Goal: Information Seeking & Learning: Check status

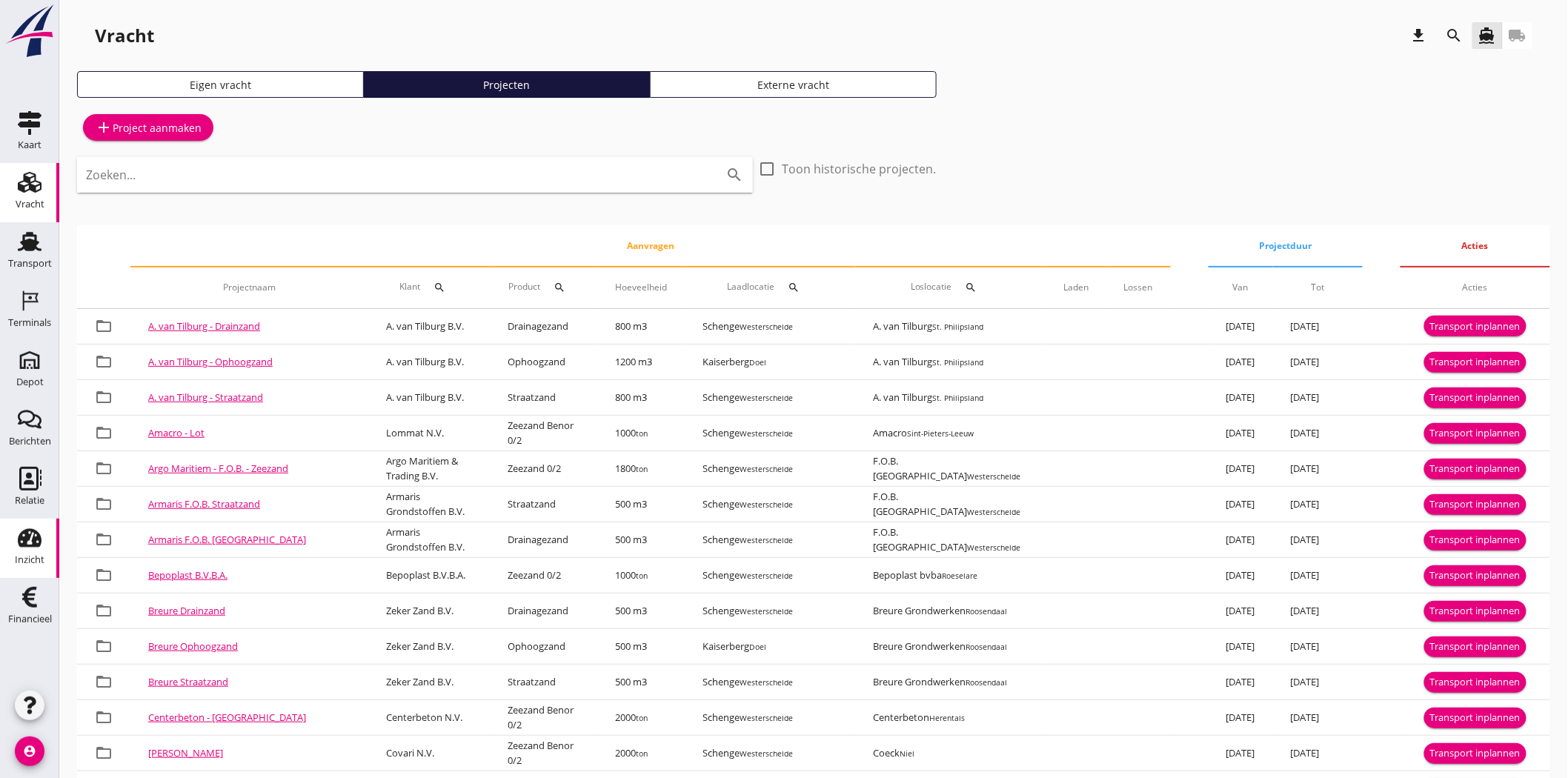
click at [20, 544] on use at bounding box center [30, 538] width 24 height 19
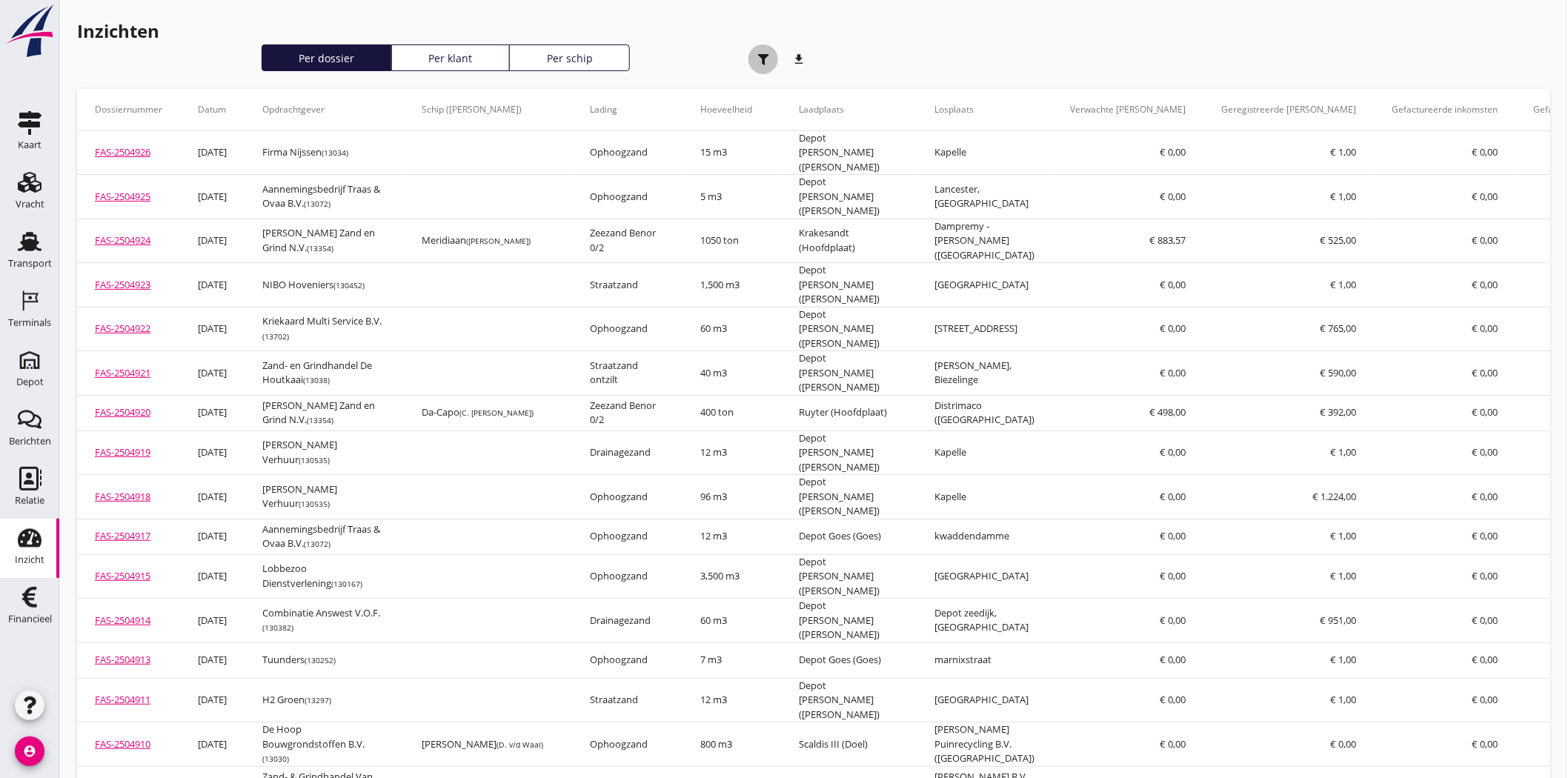
click at [761, 50] on div "button" at bounding box center [763, 59] width 30 height 30
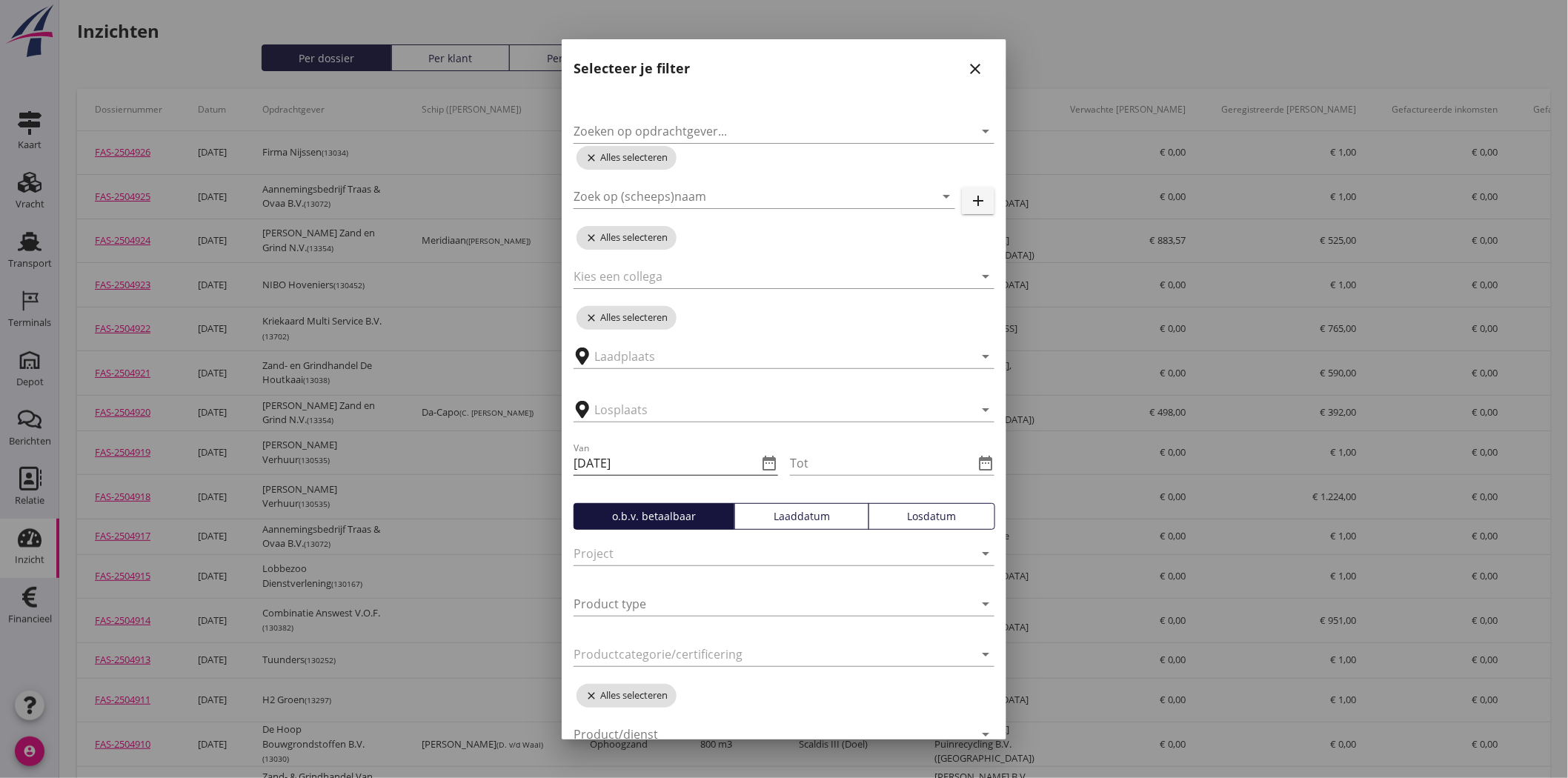
click at [717, 466] on input "[DATE]" at bounding box center [666, 462] width 184 height 24
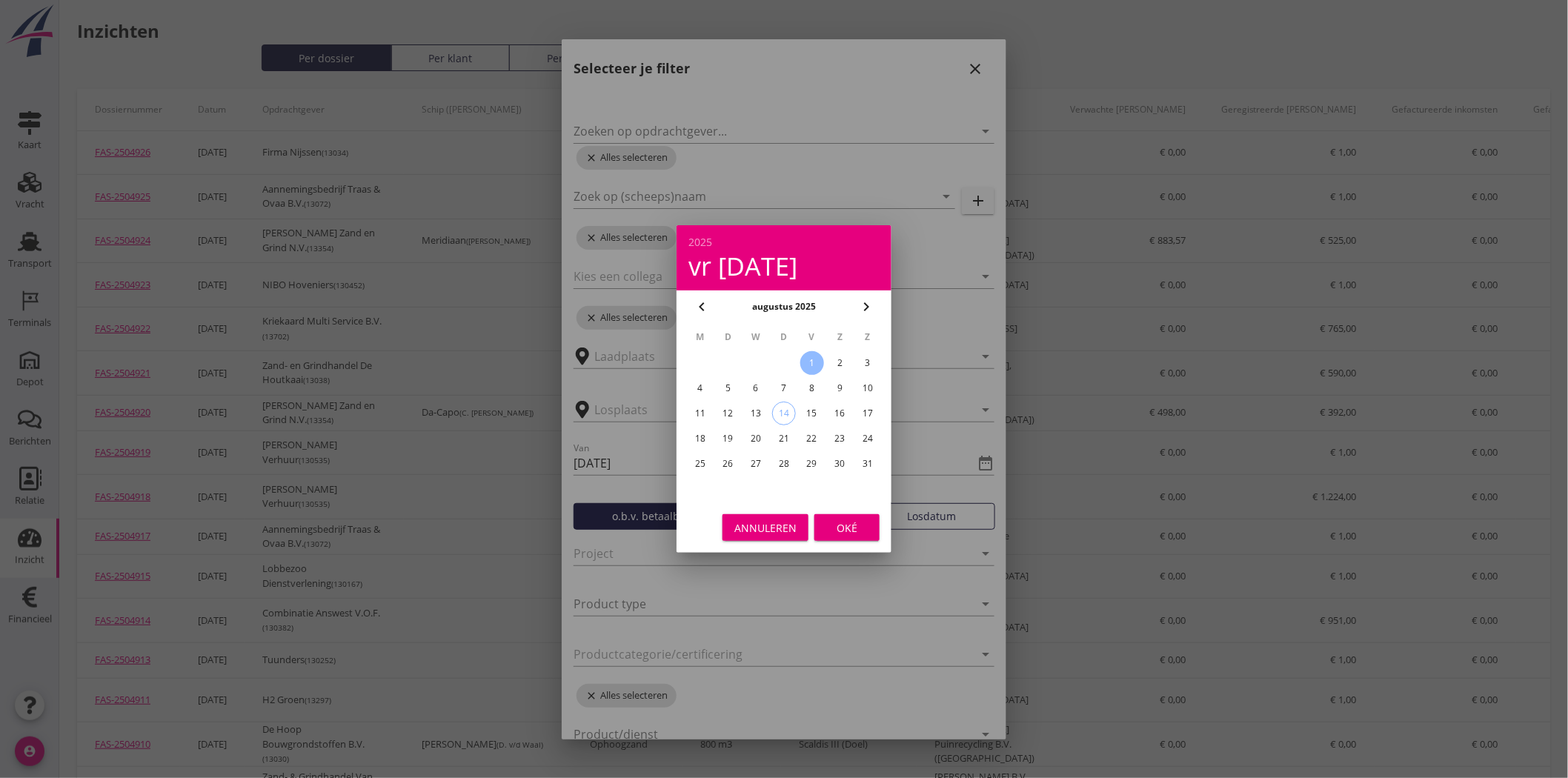
click at [702, 298] on icon "chevron_left" at bounding box center [702, 307] width 18 height 18
click at [728, 361] on div "1" at bounding box center [728, 362] width 24 height 24
type input "[DATE]"
click at [841, 524] on div "Oké" at bounding box center [847, 528] width 42 height 16
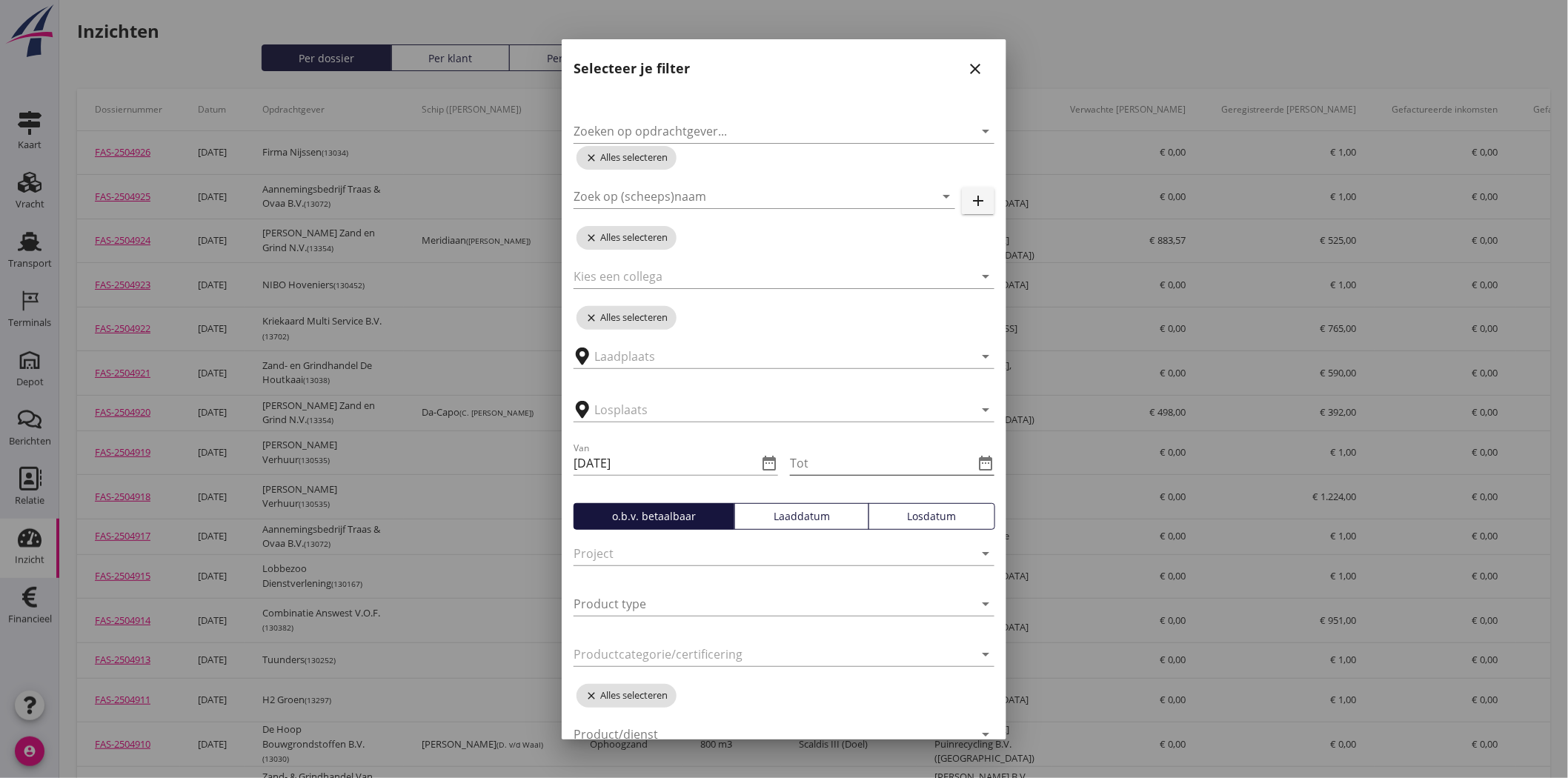
click at [976, 459] on icon "date_range" at bounding box center [985, 463] width 18 height 18
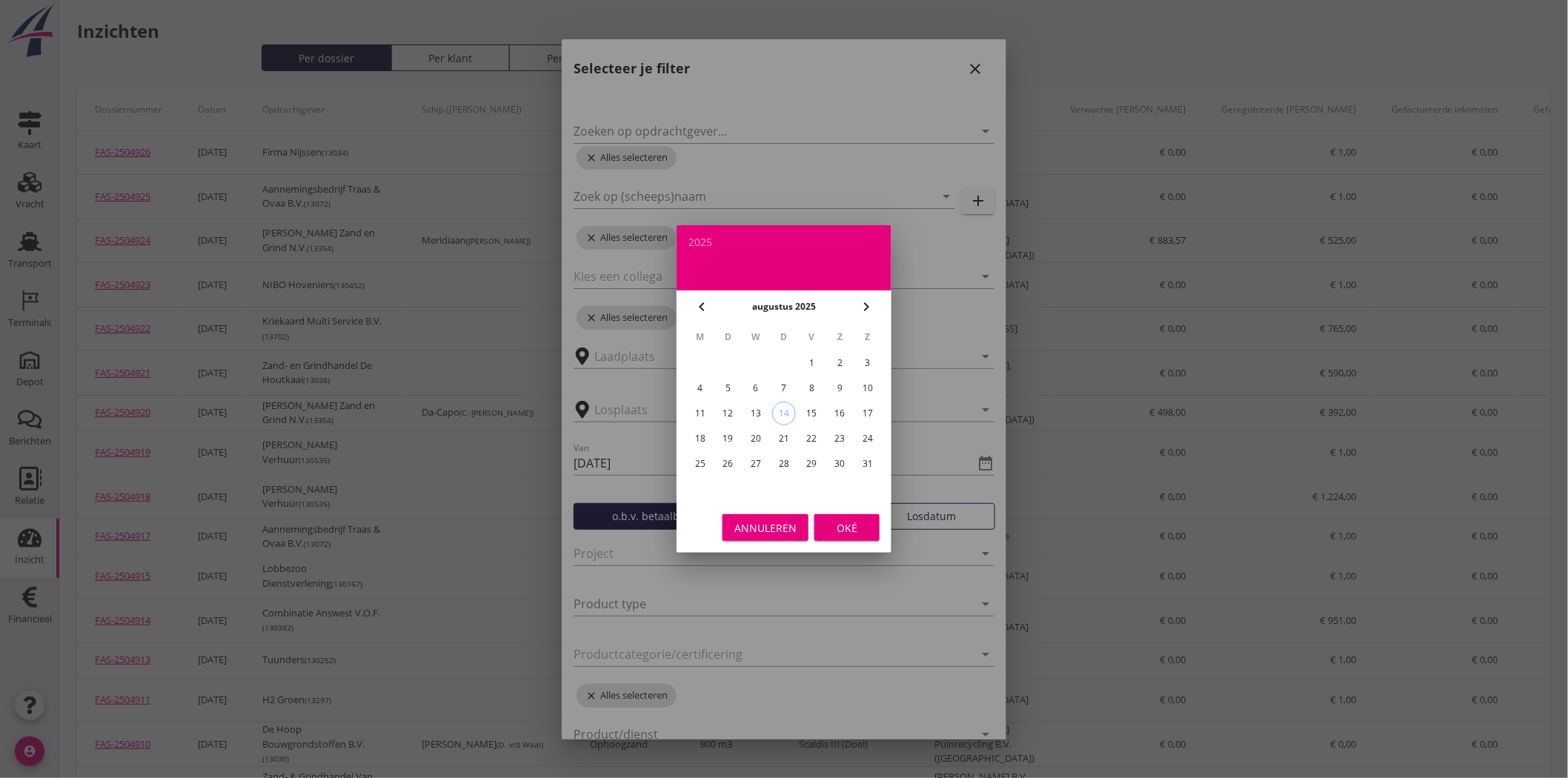
click at [870, 459] on div "31" at bounding box center [867, 463] width 24 height 24
click at [695, 299] on icon "chevron_left" at bounding box center [702, 307] width 18 height 18
click at [787, 460] on div "31" at bounding box center [784, 463] width 24 height 24
type input "[DATE]"
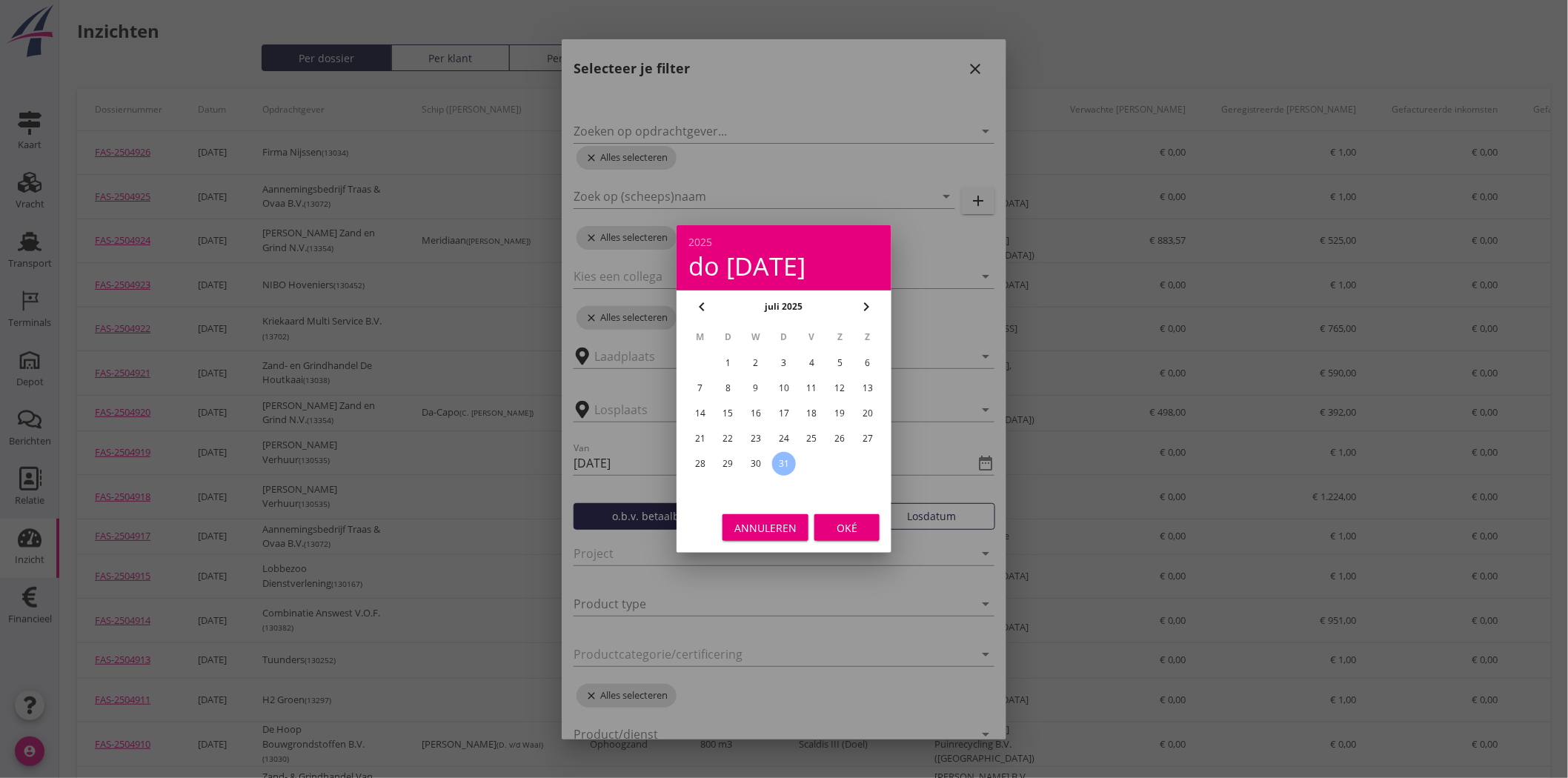
click at [839, 527] on div "Oké" at bounding box center [847, 528] width 42 height 16
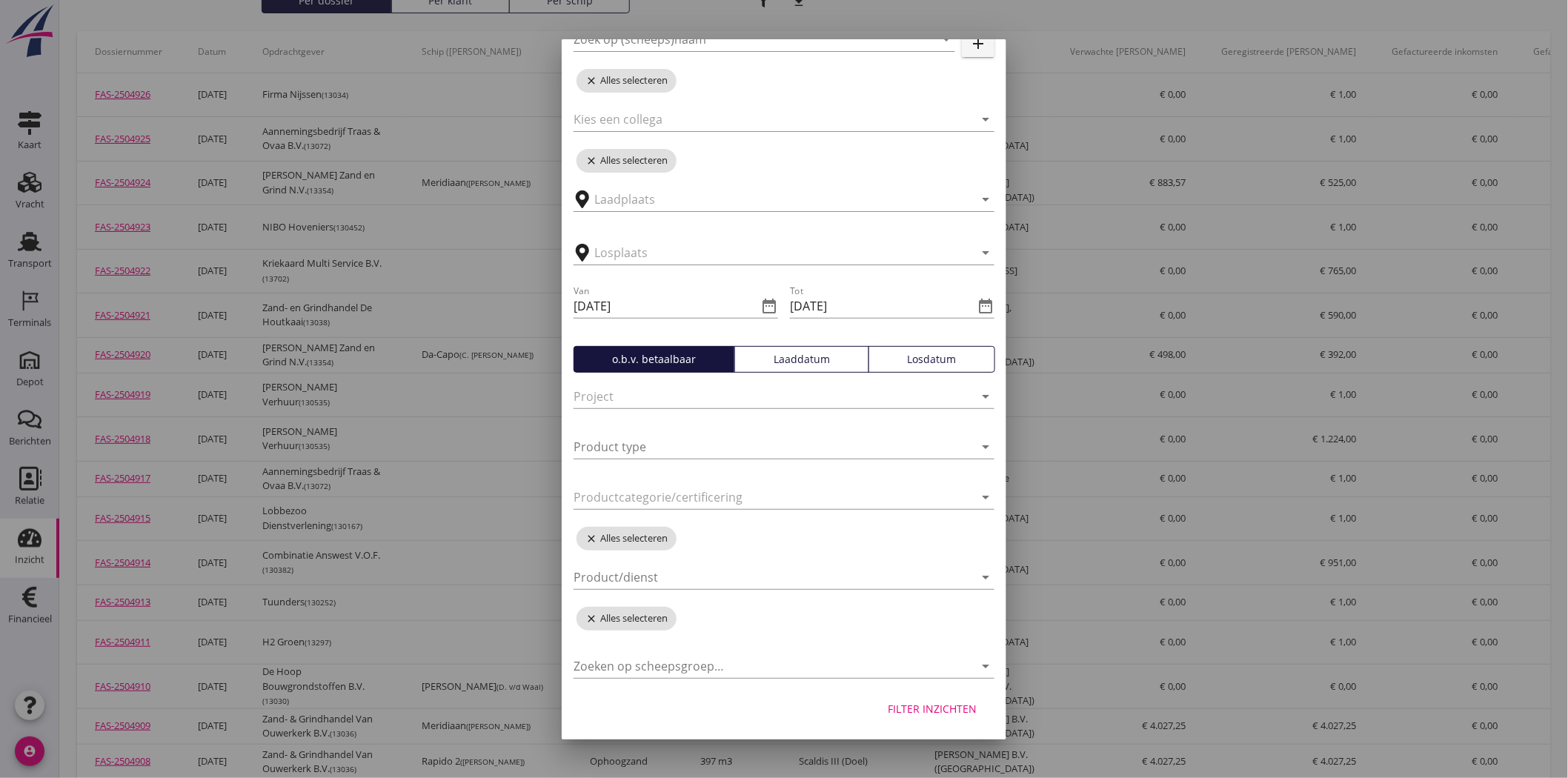
scroll to position [82, 0]
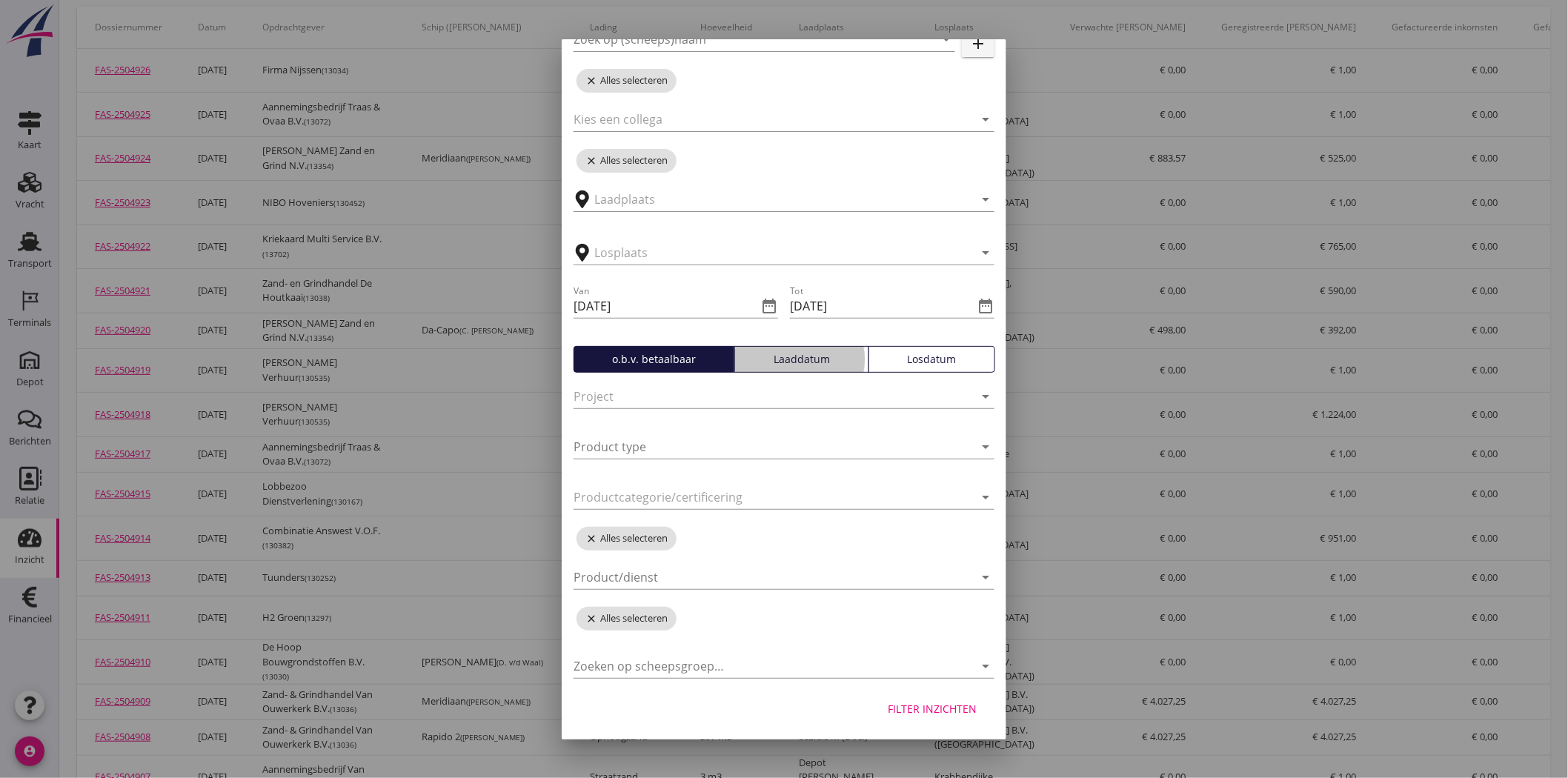
click at [808, 352] on div "Laaddatum" at bounding box center [801, 358] width 120 height 16
click at [949, 703] on div "Filter inzichten" at bounding box center [932, 708] width 89 height 16
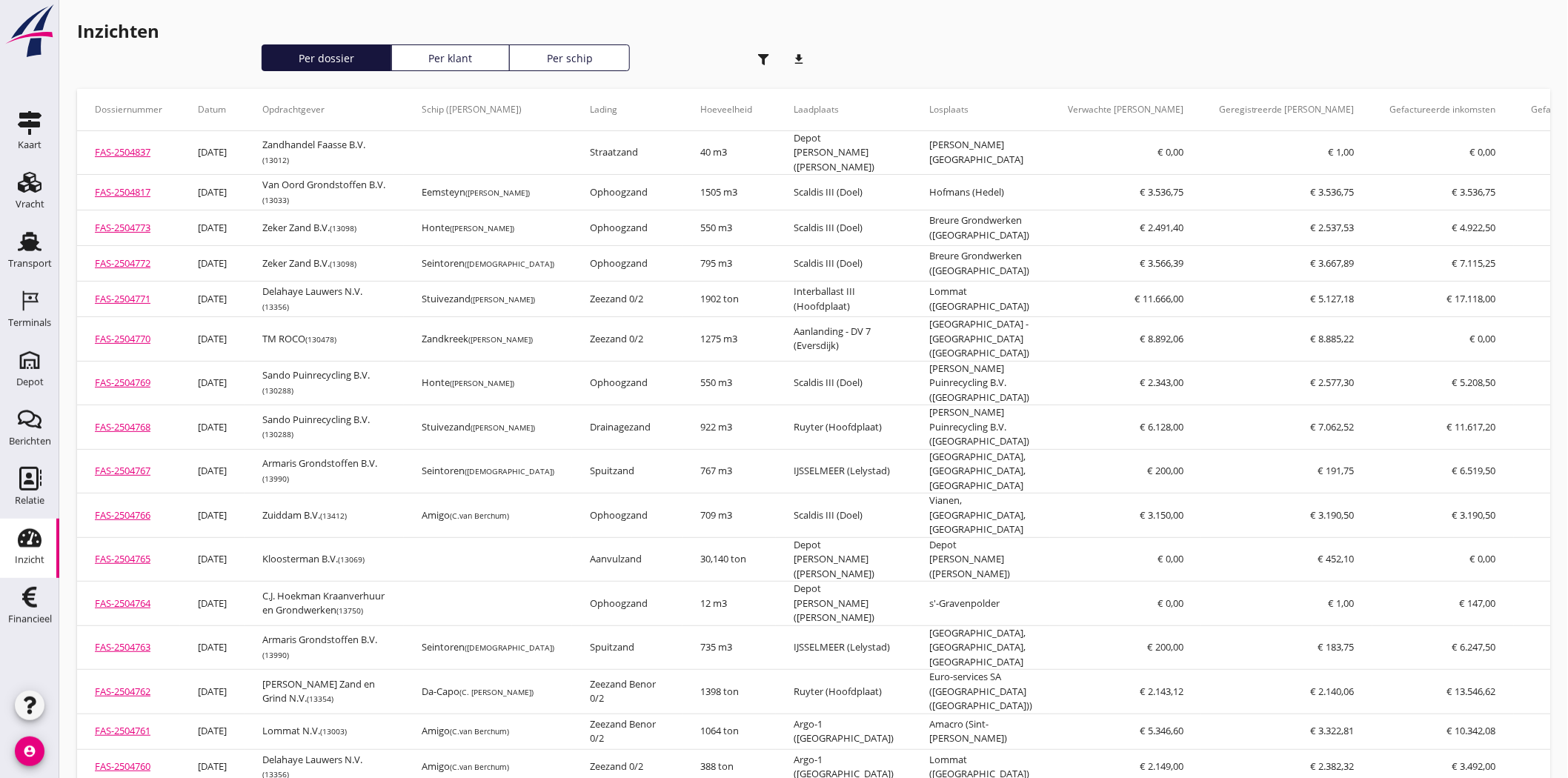
click at [812, 50] on icon "download" at bounding box center [798, 59] width 30 height 30
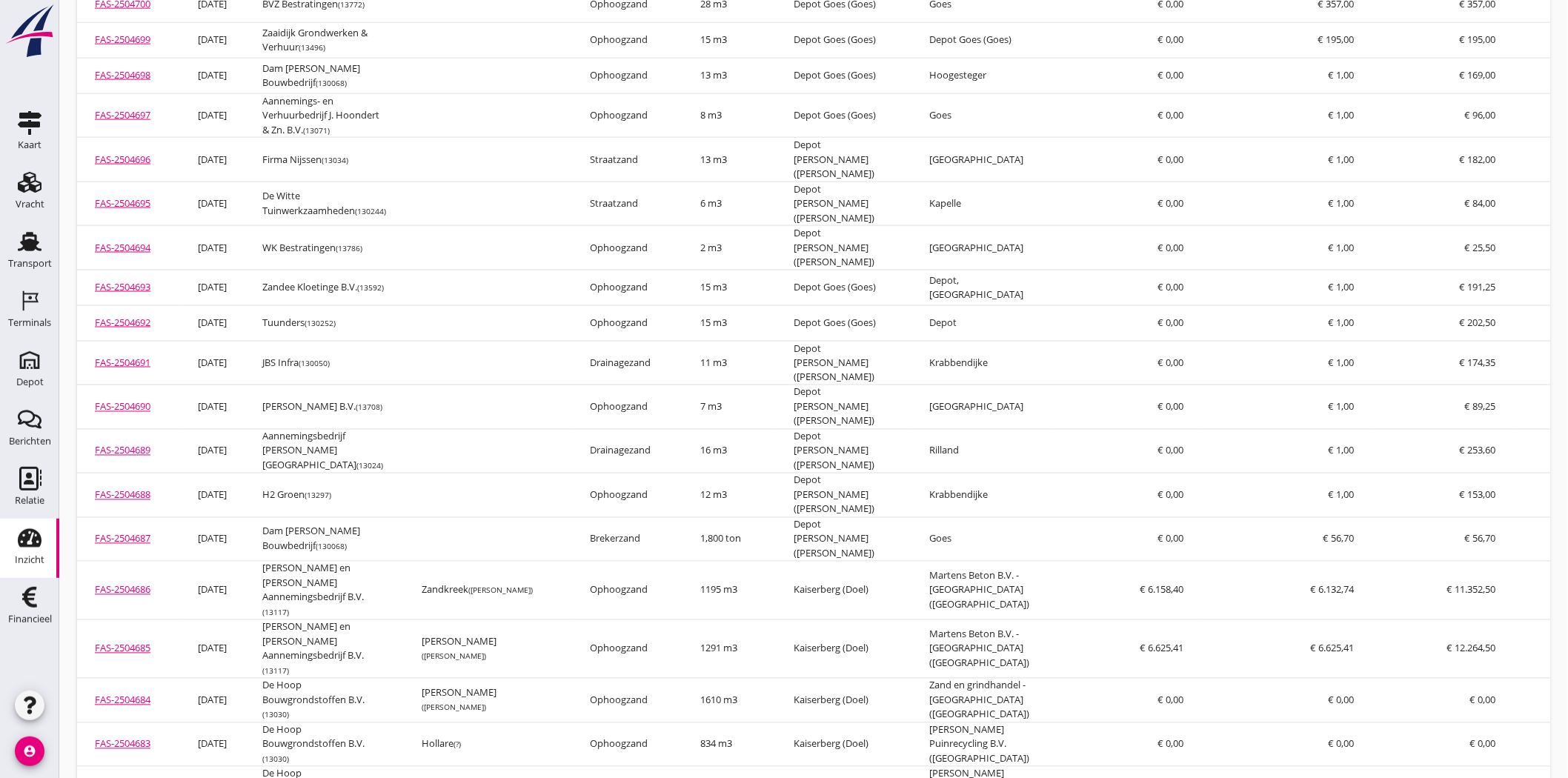
scroll to position [3211, 0]
